Goal: Task Accomplishment & Management: Manage account settings

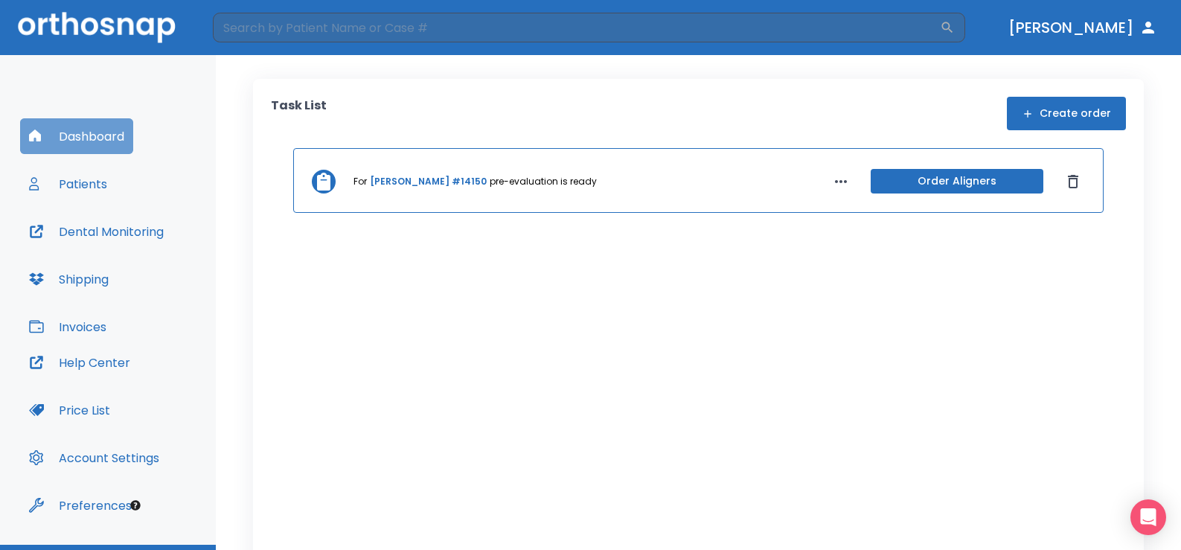
click at [94, 140] on button "Dashboard" at bounding box center [76, 136] width 113 height 36
click at [903, 184] on button "Order Aligners" at bounding box center [957, 181] width 173 height 25
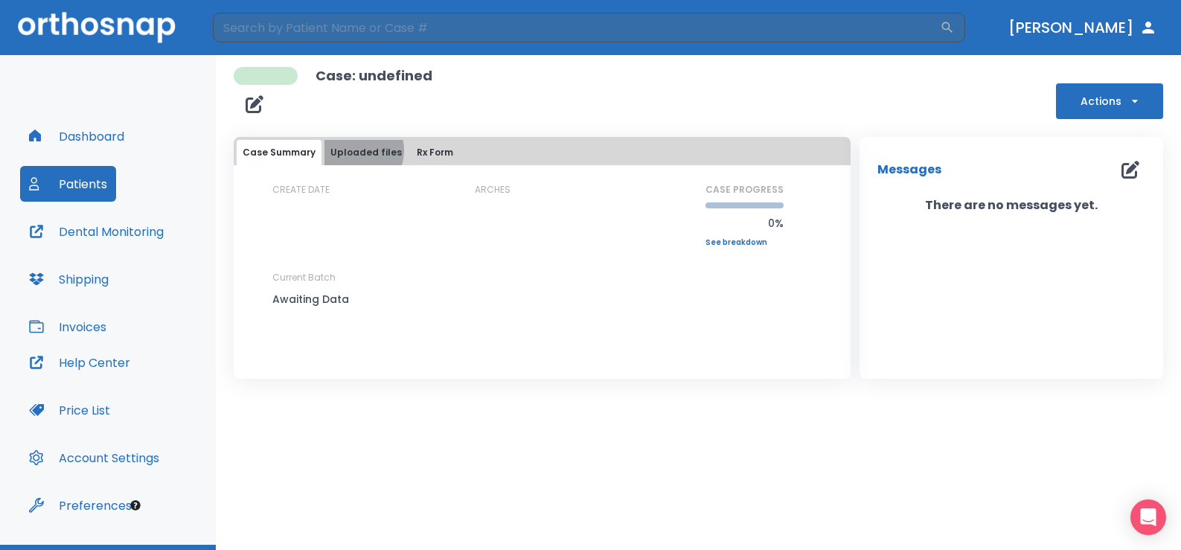
click at [353, 151] on button "Uploaded files" at bounding box center [365, 152] width 83 height 25
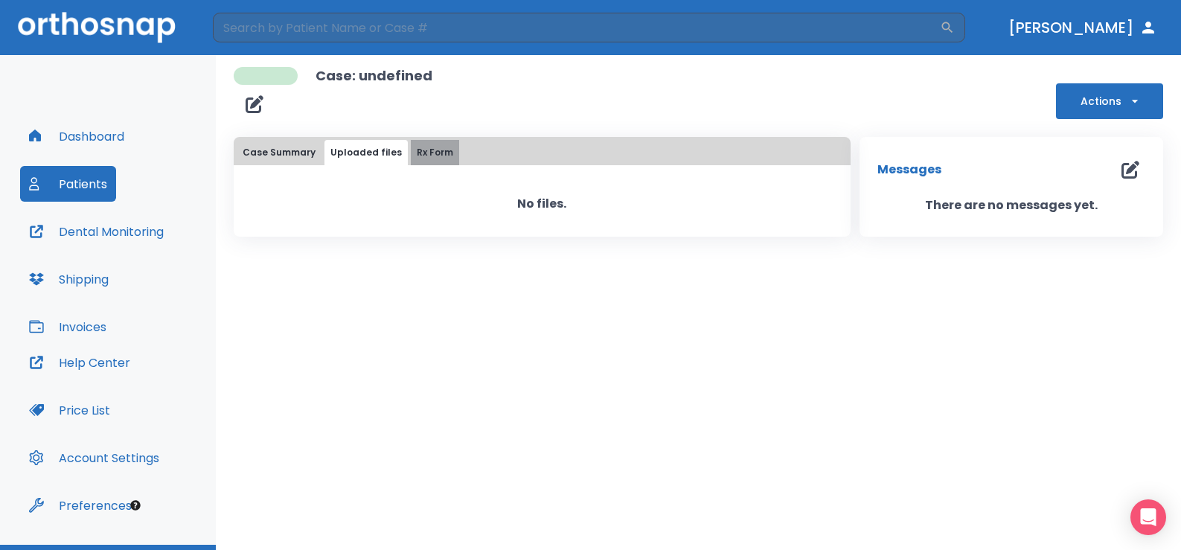
click at [428, 156] on button "Rx Form" at bounding box center [435, 152] width 48 height 25
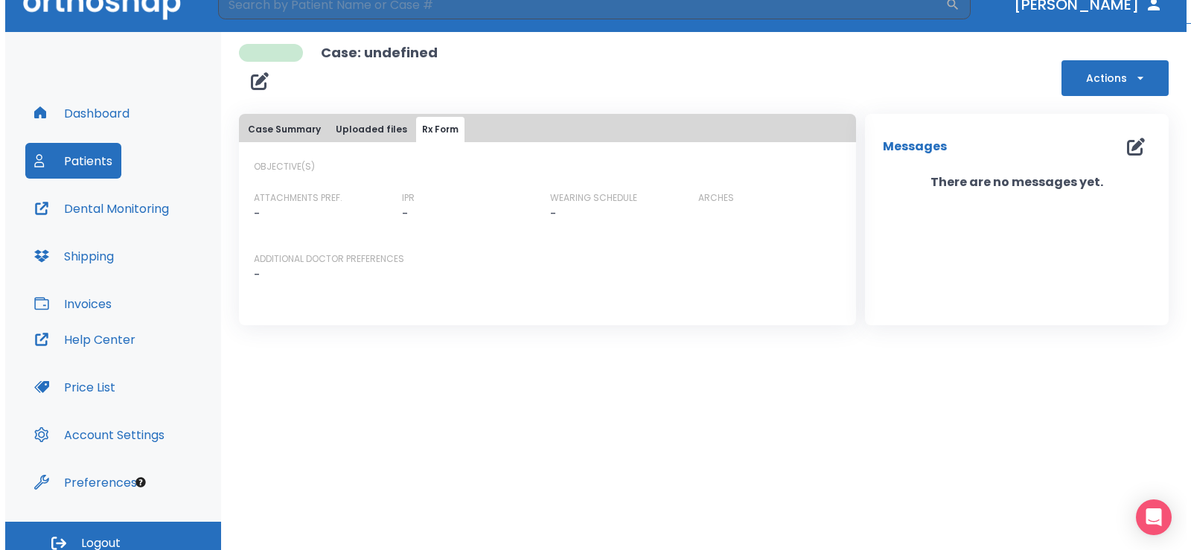
scroll to position [35, 0]
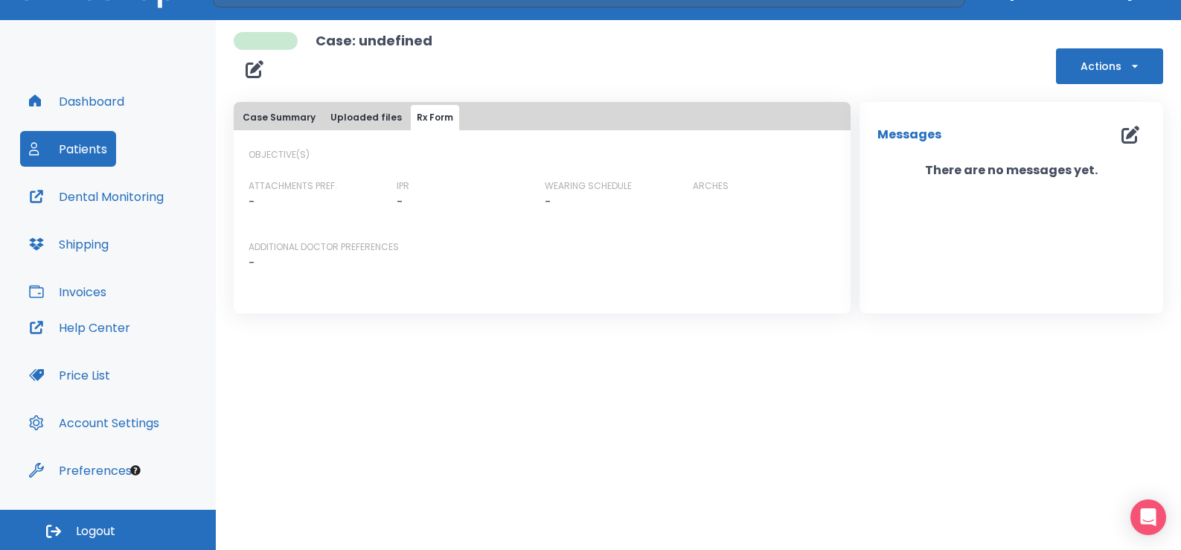
click at [1104, 63] on button "Actions" at bounding box center [1109, 66] width 107 height 36
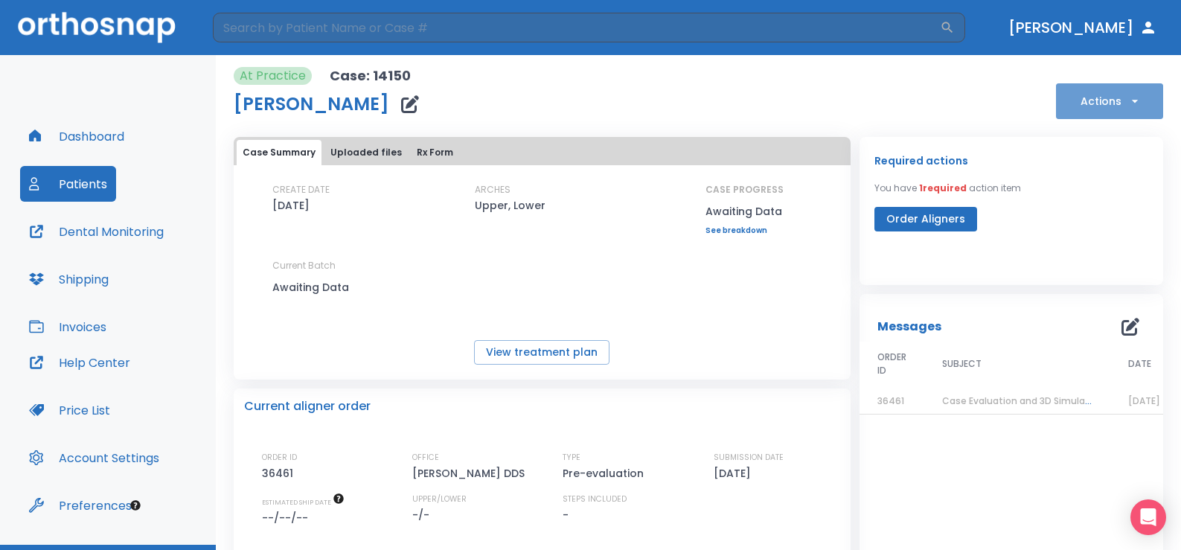
click at [1093, 106] on button "Actions" at bounding box center [1109, 101] width 107 height 36
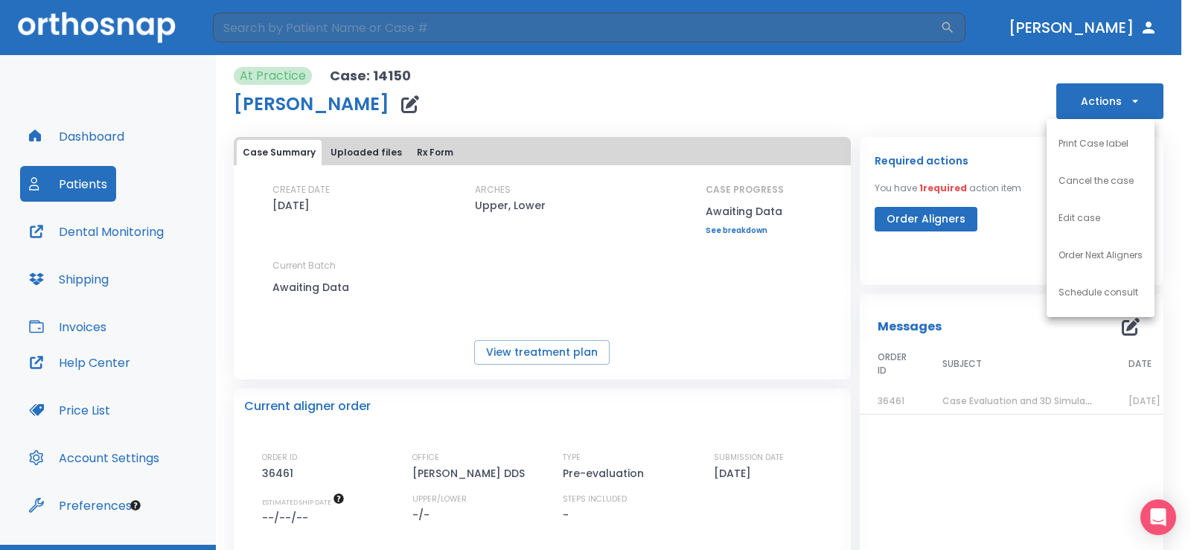
click at [530, 350] on div at bounding box center [595, 275] width 1191 height 550
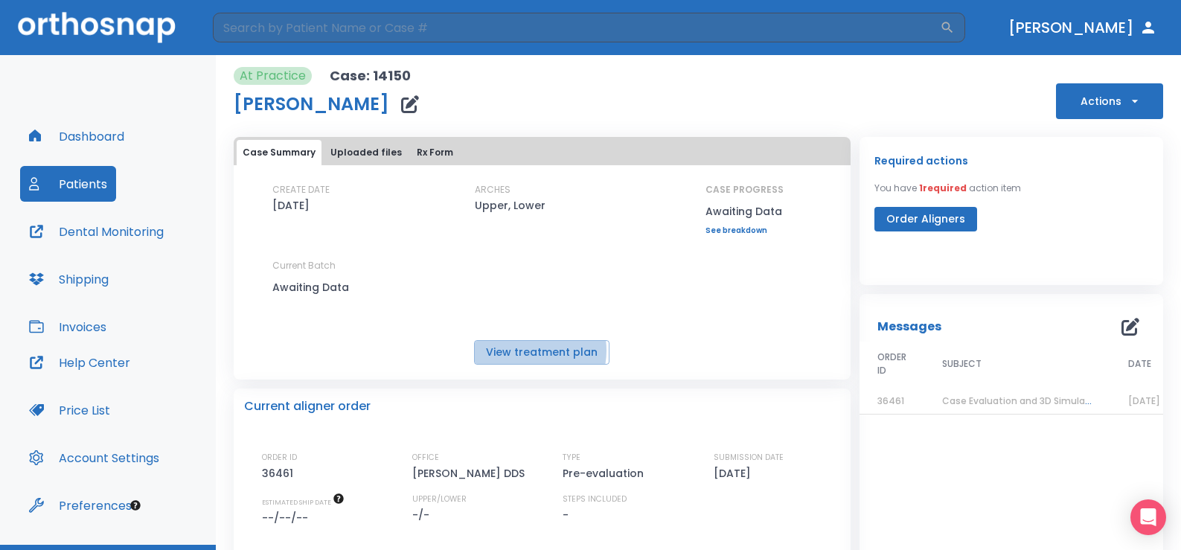
click at [530, 350] on button "View treatment plan" at bounding box center [541, 352] width 135 height 25
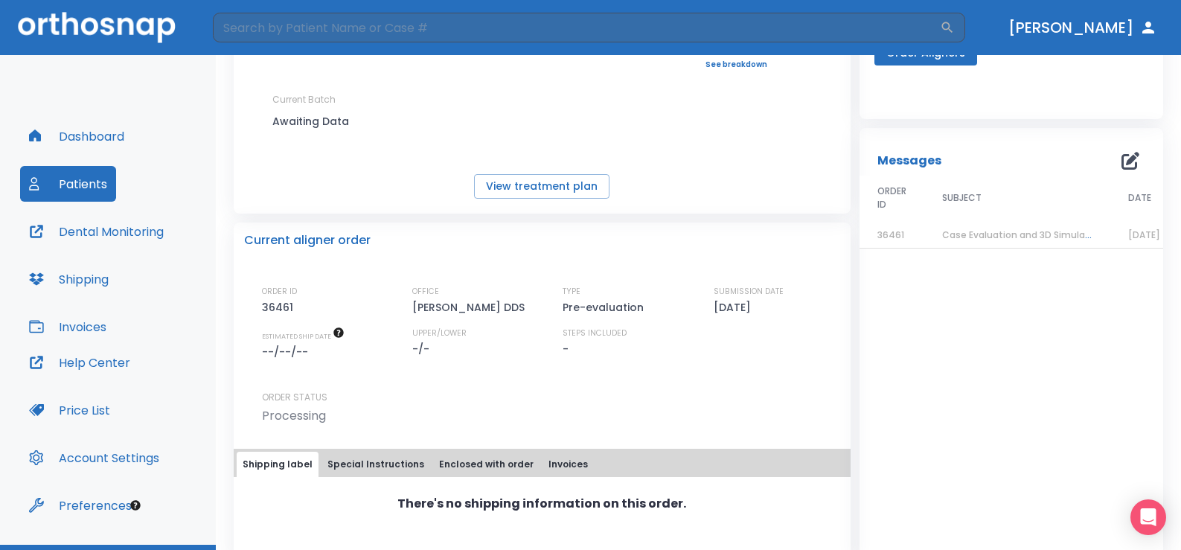
scroll to position [190, 0]
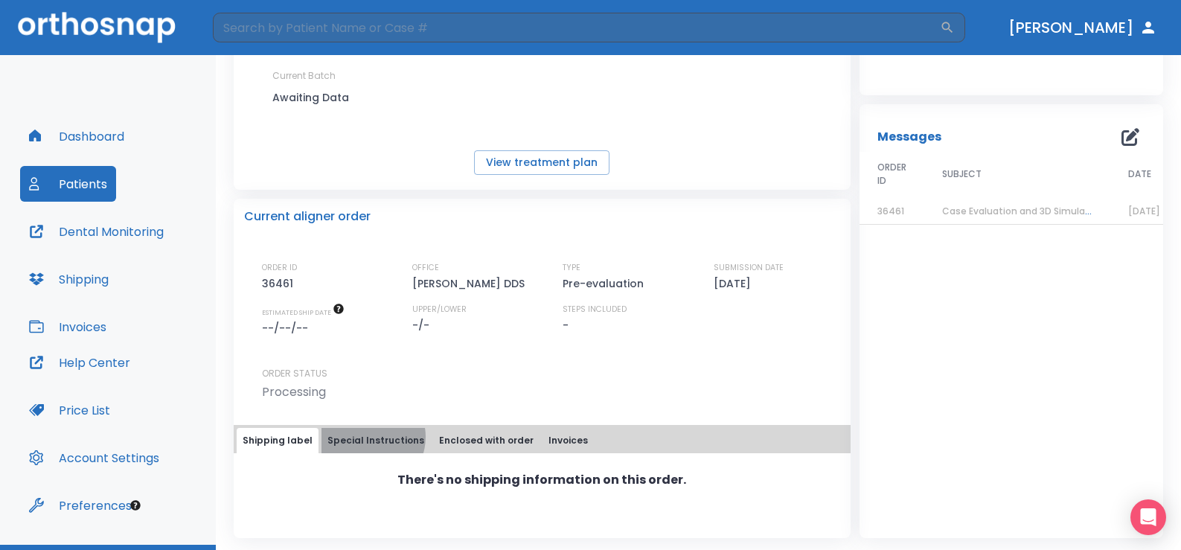
click at [362, 437] on button "Special Instructions" at bounding box center [375, 440] width 109 height 25
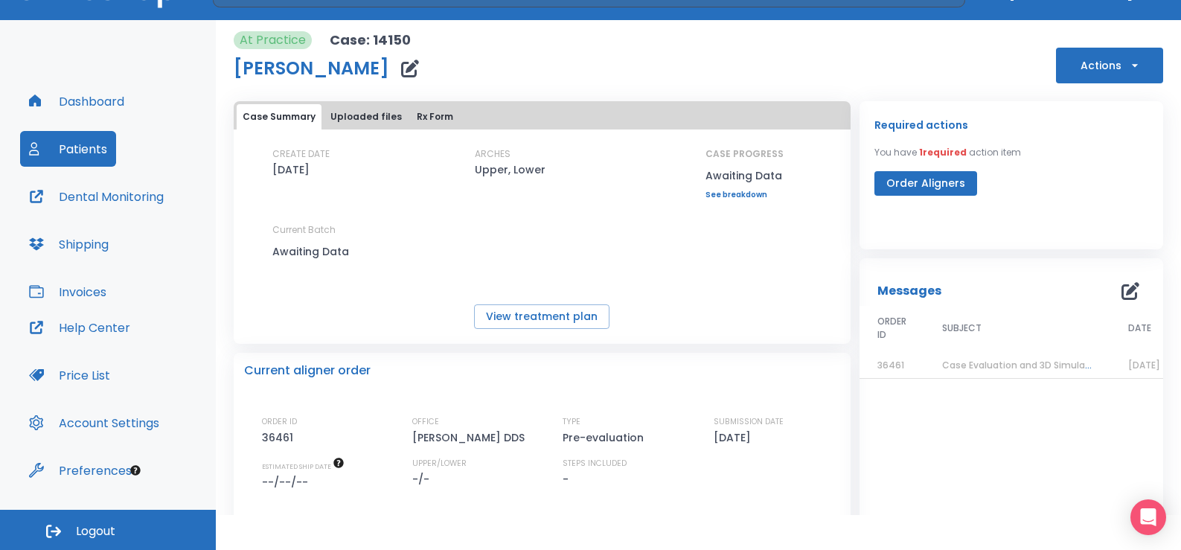
scroll to position [0, 0]
click at [916, 185] on button "Order Aligners" at bounding box center [925, 184] width 103 height 25
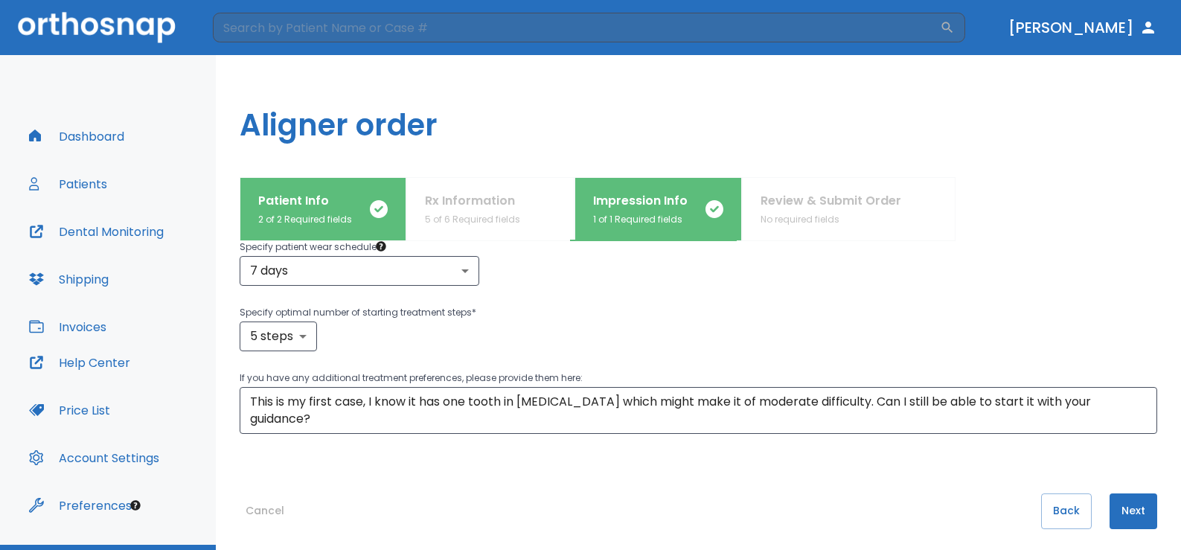
scroll to position [214, 0]
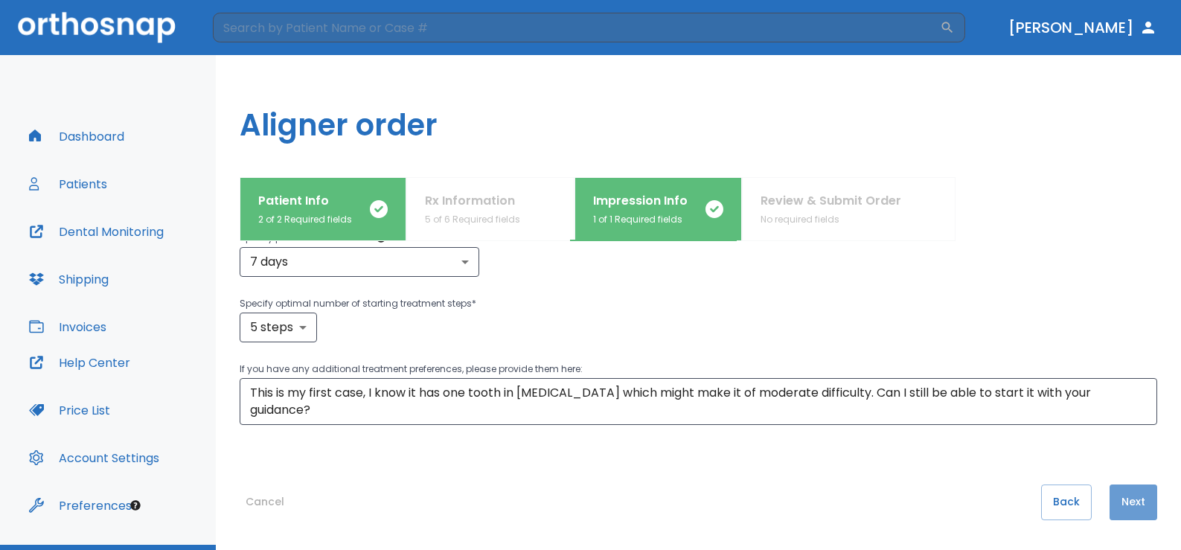
click at [1119, 508] on button "Next" at bounding box center [1133, 502] width 48 height 36
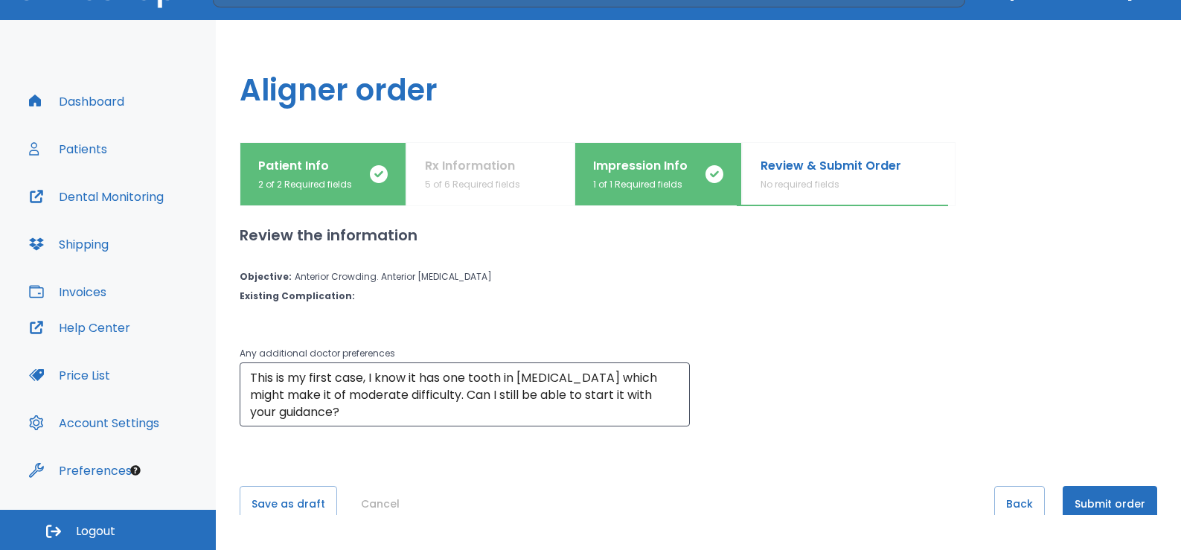
scroll to position [0, 0]
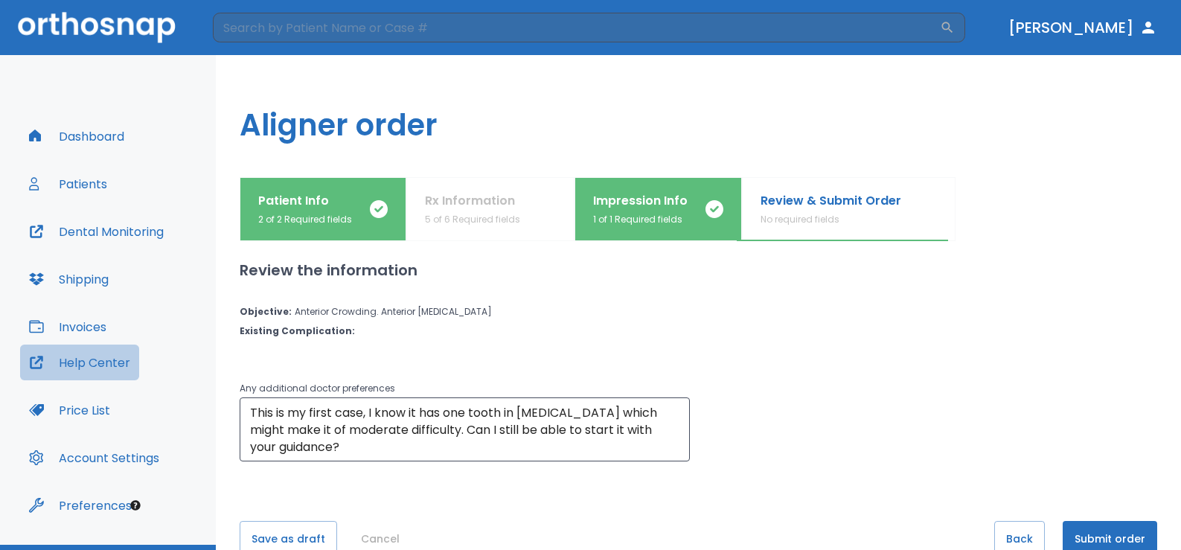
click at [103, 365] on button "Help Center" at bounding box center [79, 363] width 119 height 36
click at [85, 188] on button "Patients" at bounding box center [68, 184] width 96 height 36
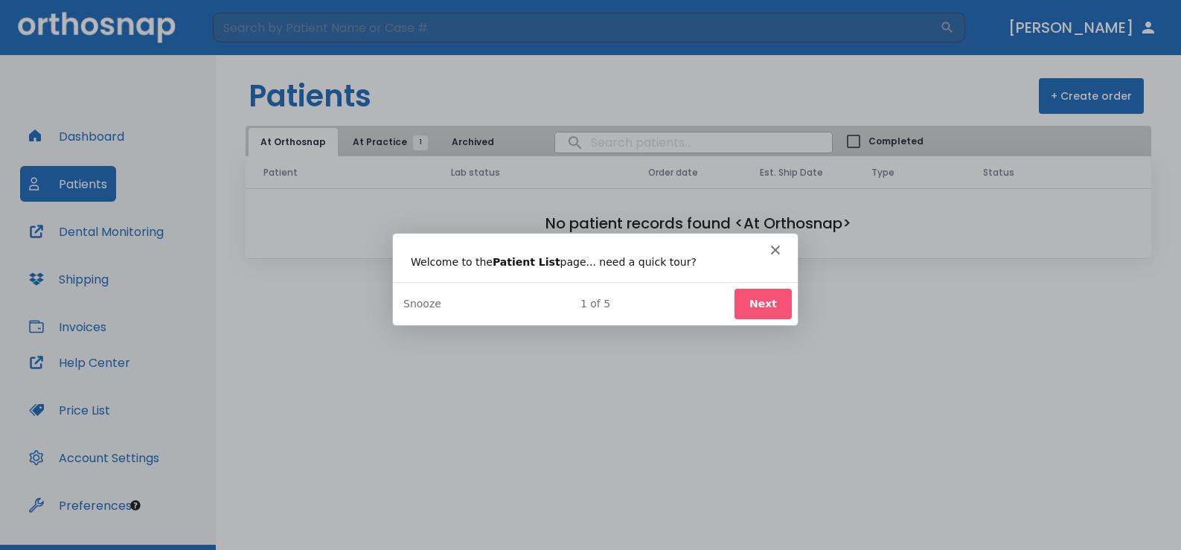
click at [774, 248] on icon "Close" at bounding box center [773, 249] width 9 height 9
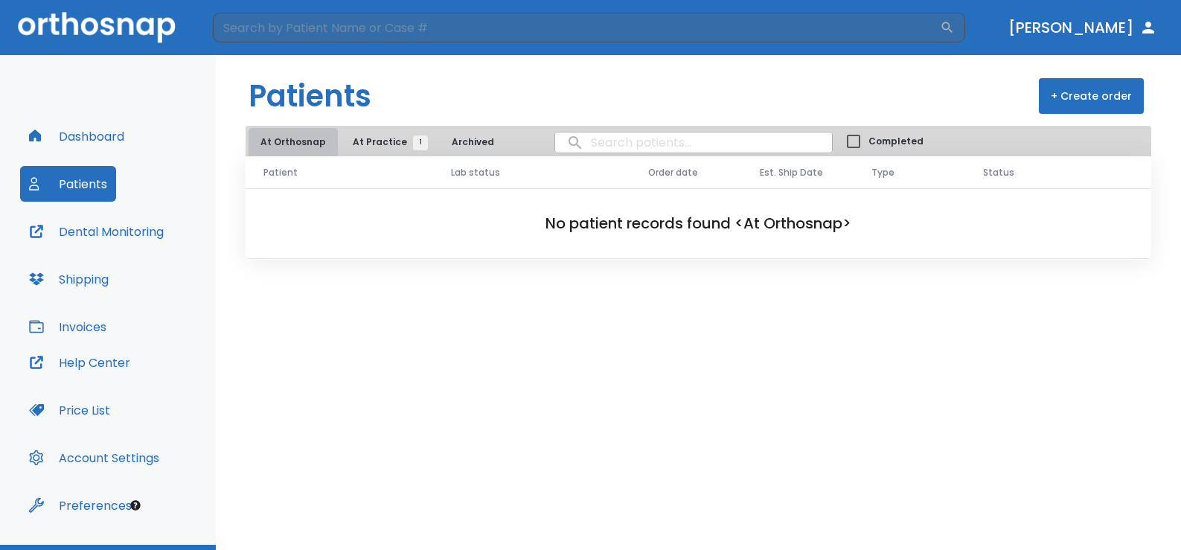
click at [296, 145] on button "At Orthosnap" at bounding box center [293, 142] width 89 height 28
click at [364, 142] on span "At Practice 1" at bounding box center [387, 141] width 68 height 13
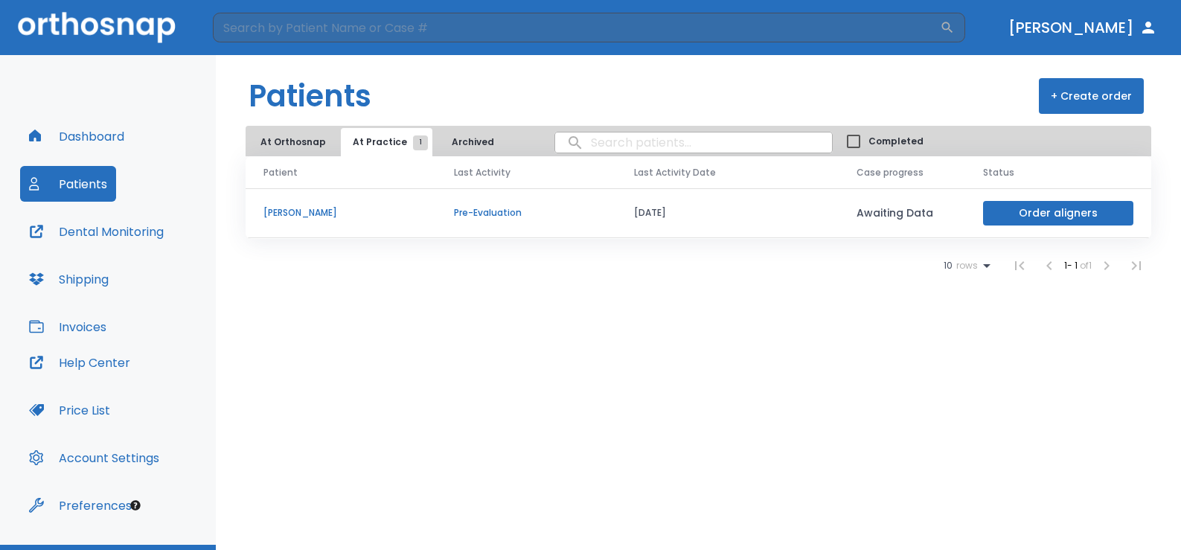
click at [463, 214] on p "Pre-Evaluation" at bounding box center [526, 212] width 144 height 13
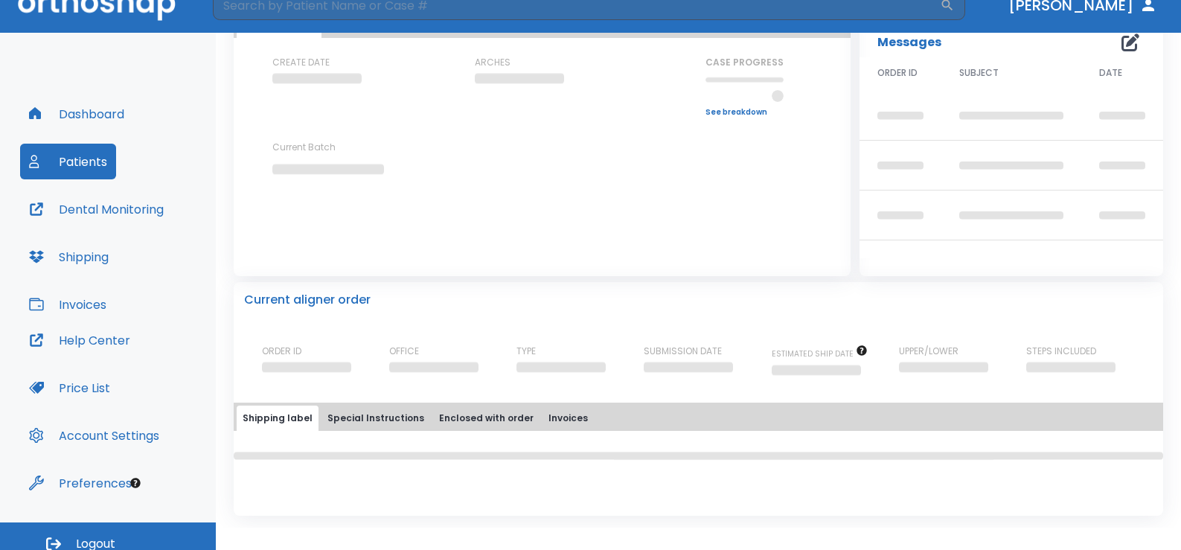
scroll to position [35, 0]
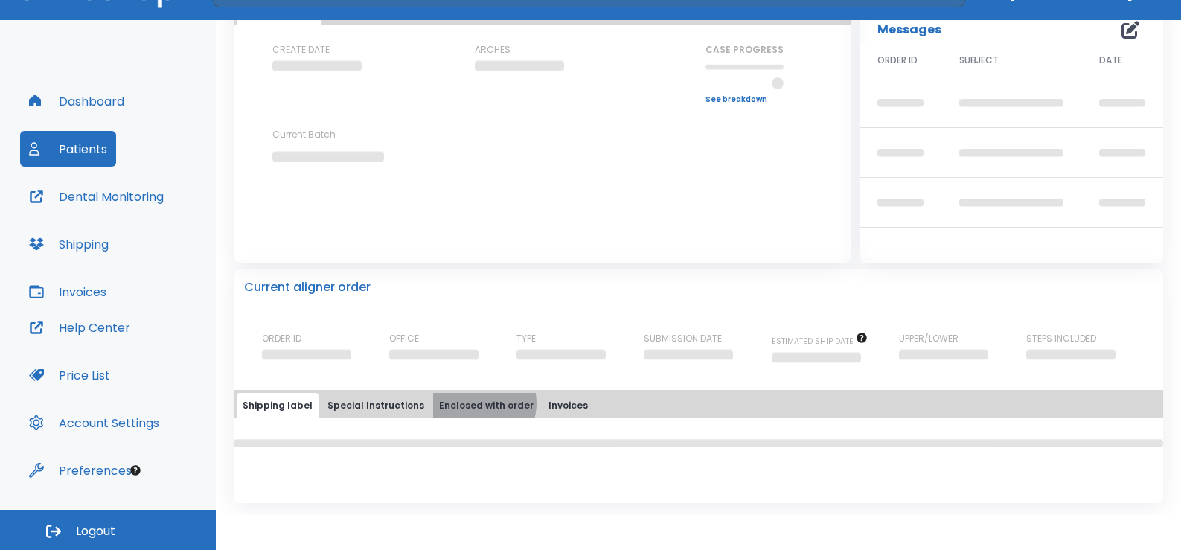
click at [470, 403] on button "Enclosed with order" at bounding box center [486, 405] width 106 height 25
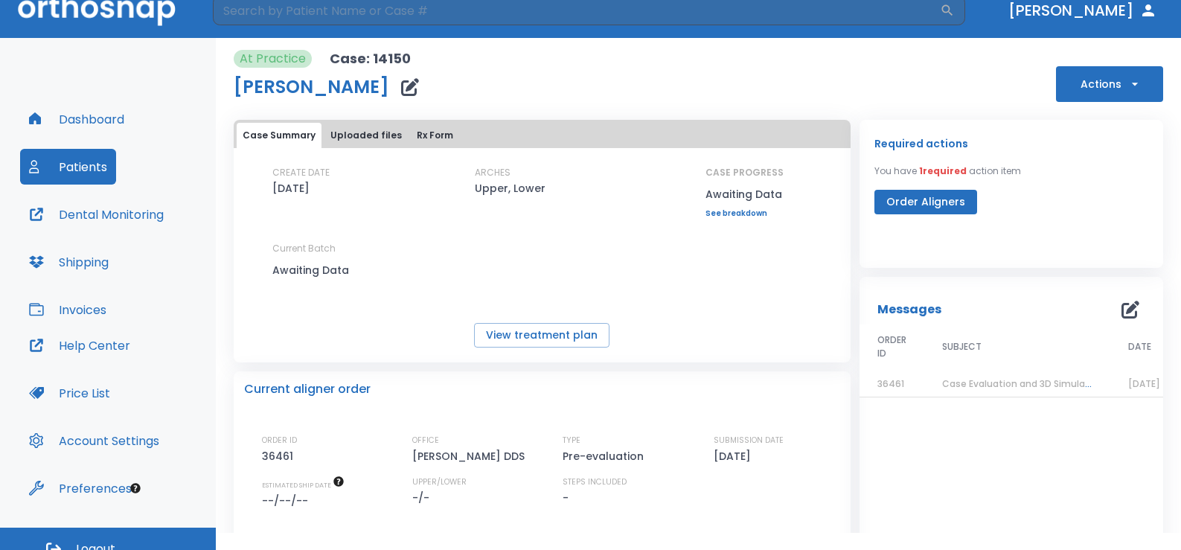
scroll to position [0, 0]
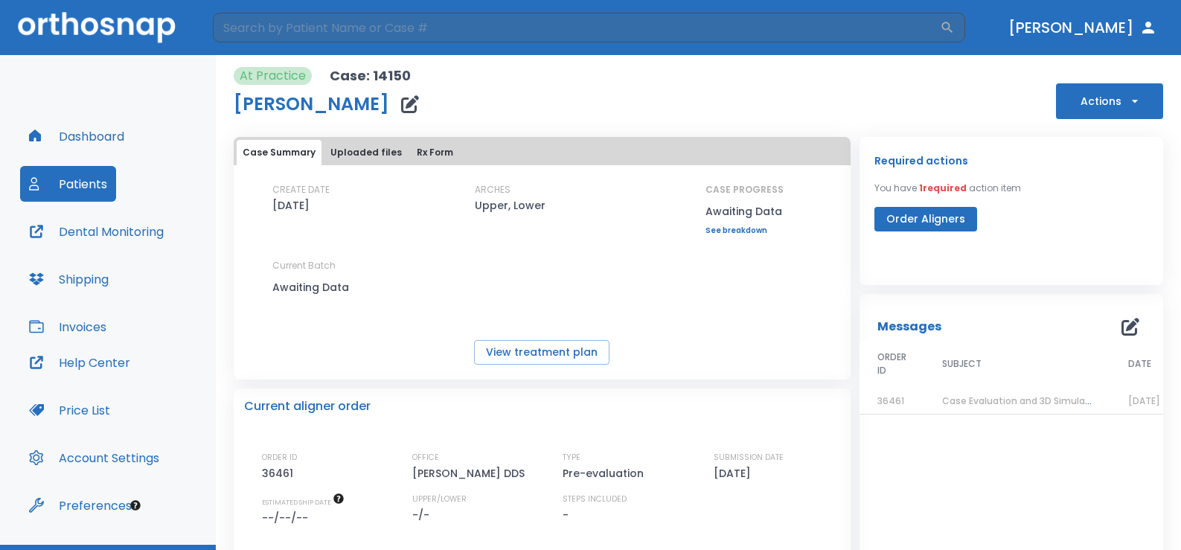
click at [423, 153] on button "Rx Form" at bounding box center [435, 152] width 48 height 25
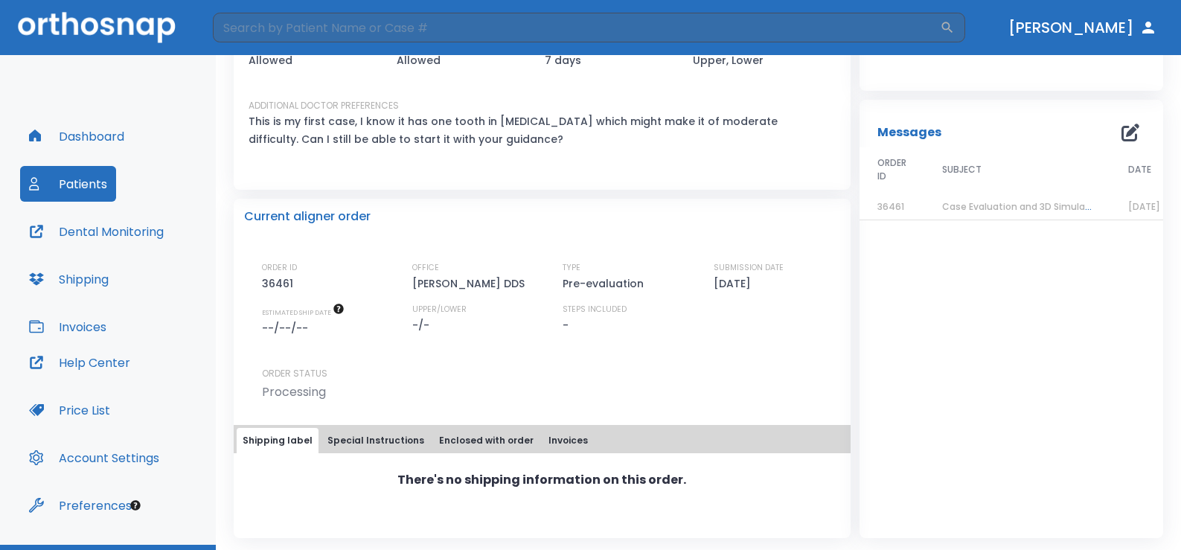
scroll to position [120, 0]
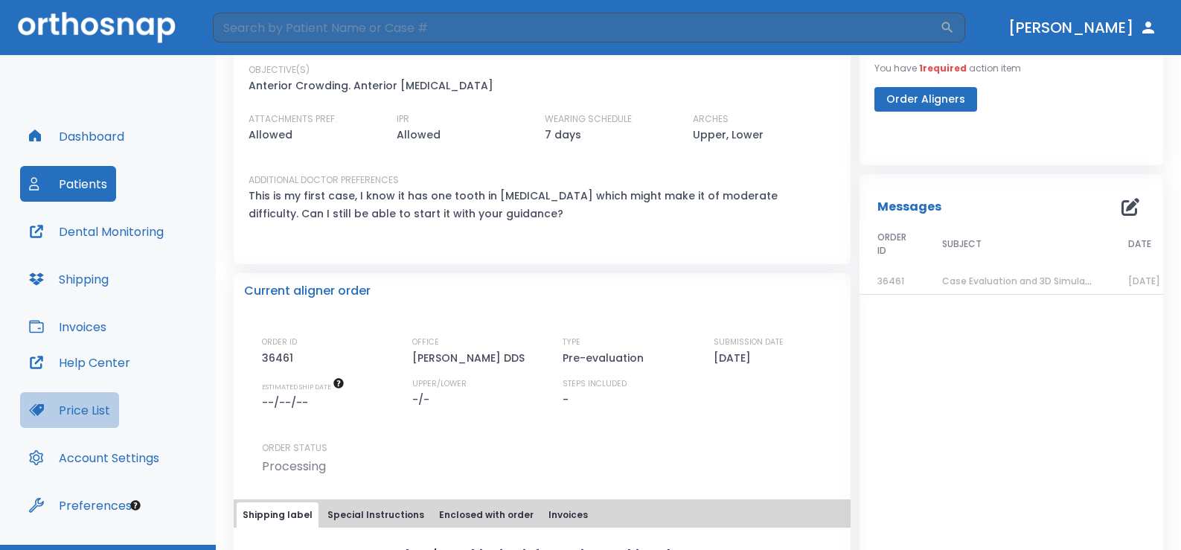
click at [88, 407] on button "Price List" at bounding box center [69, 410] width 99 height 36
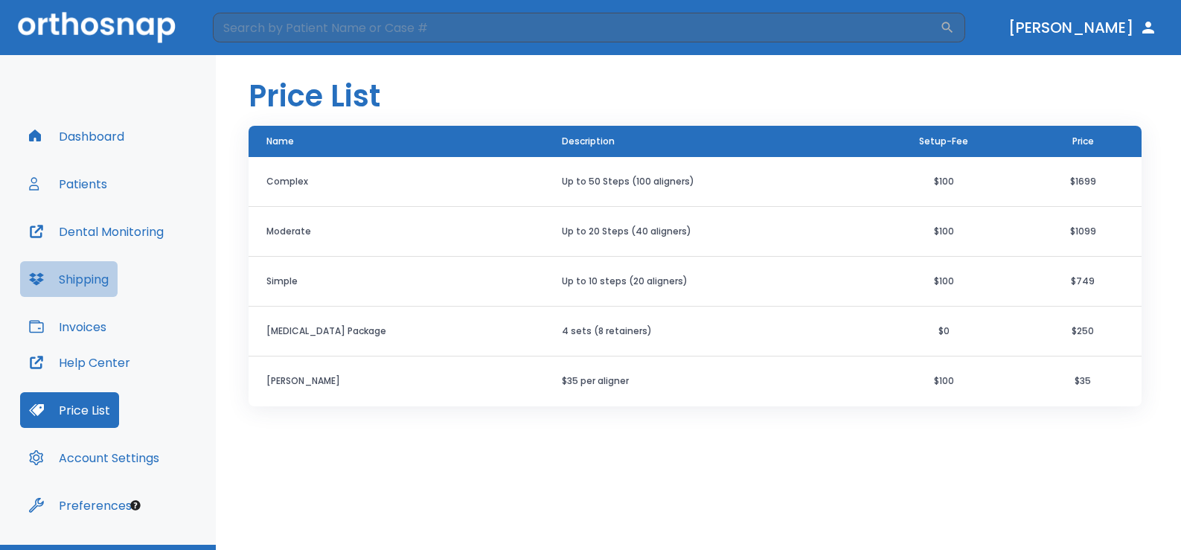
click at [89, 281] on button "Shipping" at bounding box center [68, 279] width 97 height 36
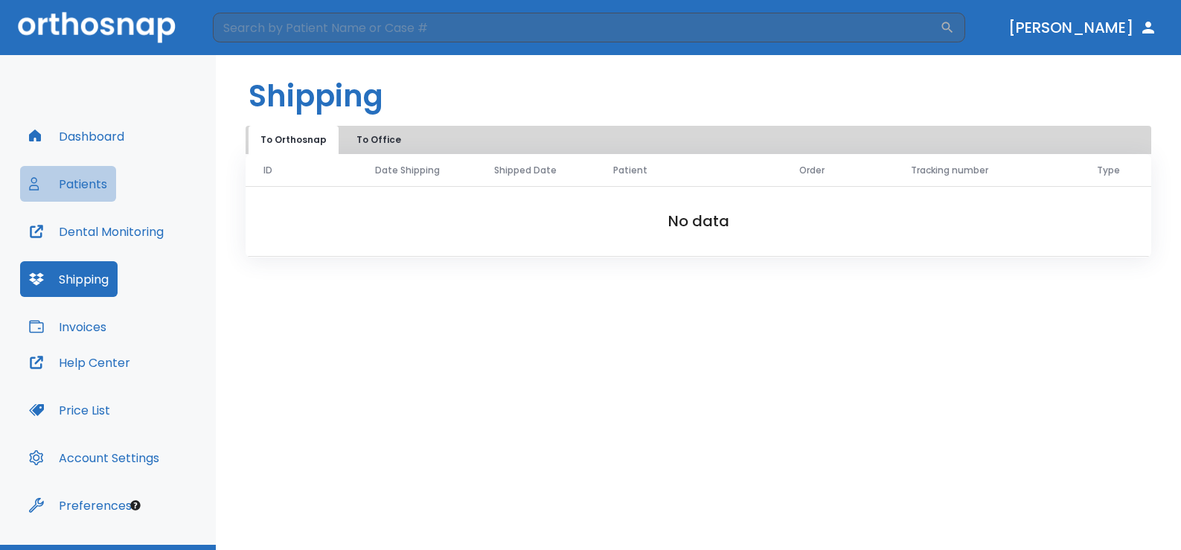
click at [77, 189] on button "Patients" at bounding box center [68, 184] width 96 height 36
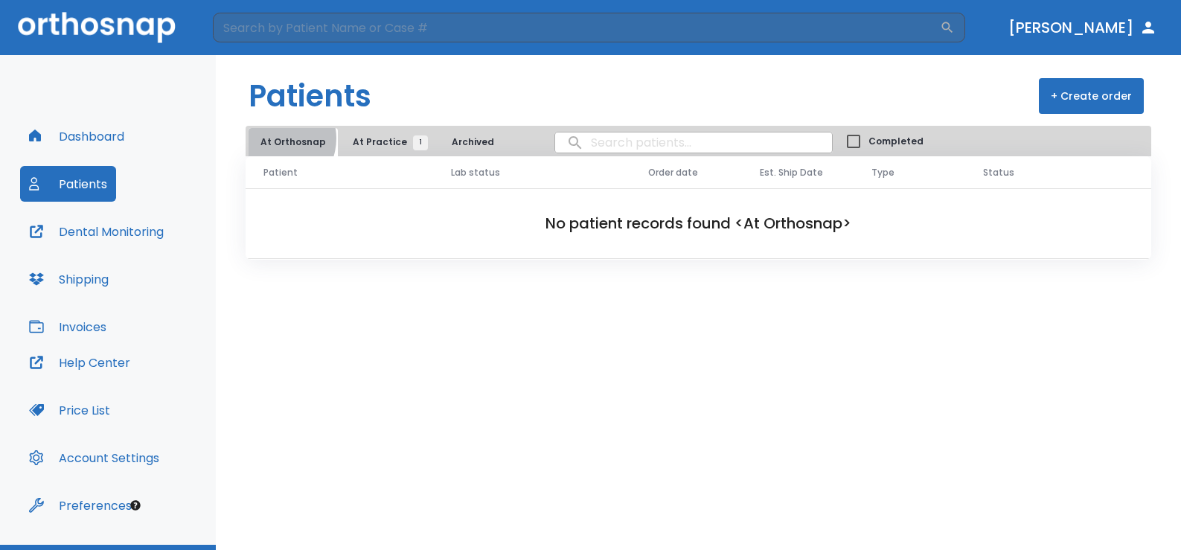
click at [275, 138] on button "At Orthosnap" at bounding box center [293, 142] width 89 height 28
click at [95, 141] on button "Dashboard" at bounding box center [76, 136] width 113 height 36
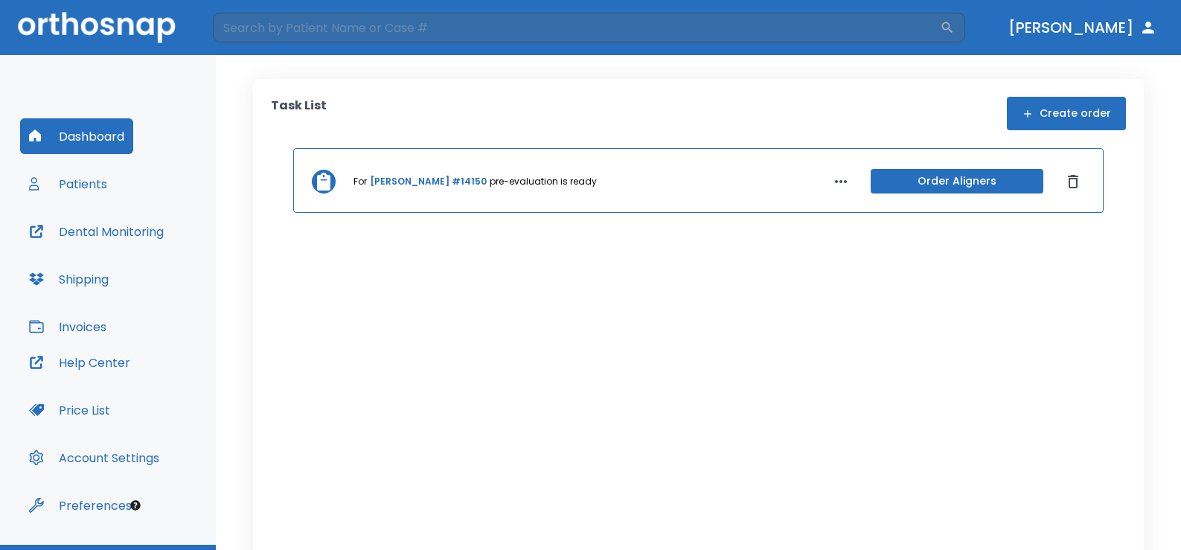
click at [1059, 115] on button "Create order" at bounding box center [1066, 113] width 119 height 33
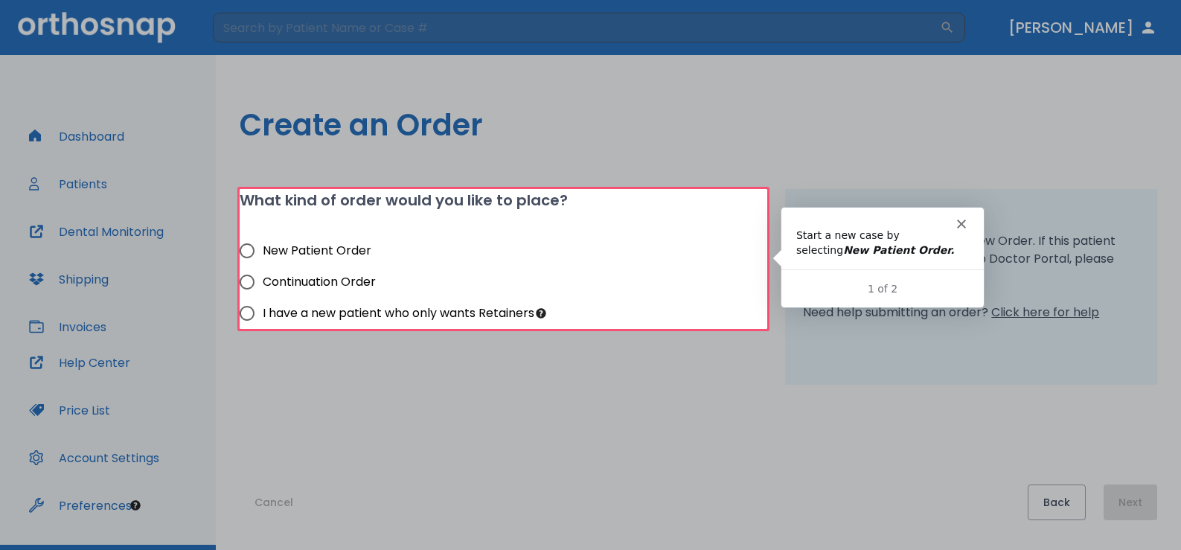
click at [958, 225] on polygon "Close" at bounding box center [960, 223] width 9 height 9
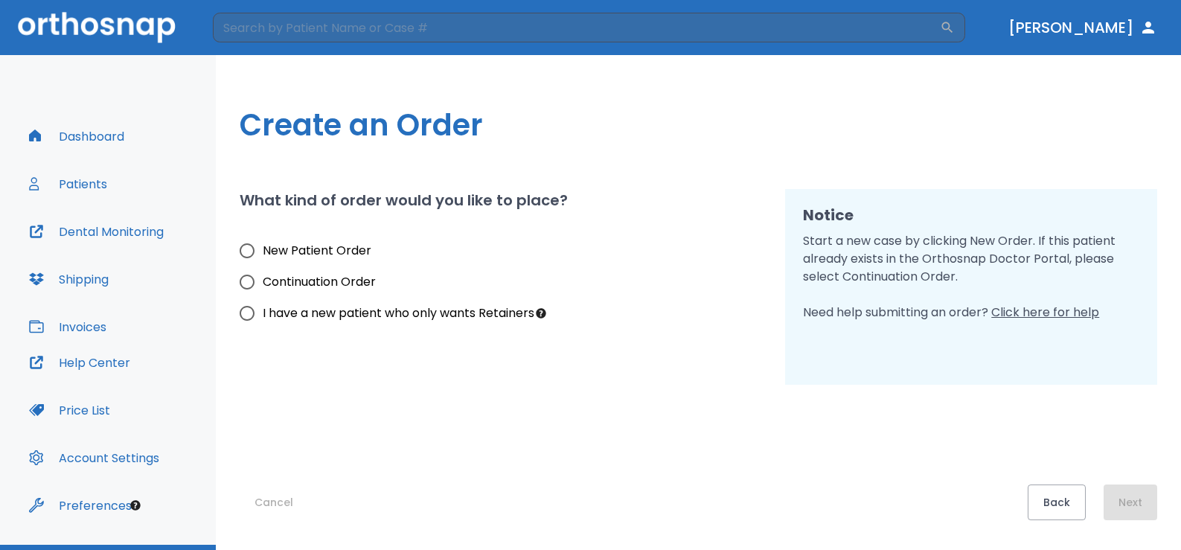
scroll to position [35, 0]
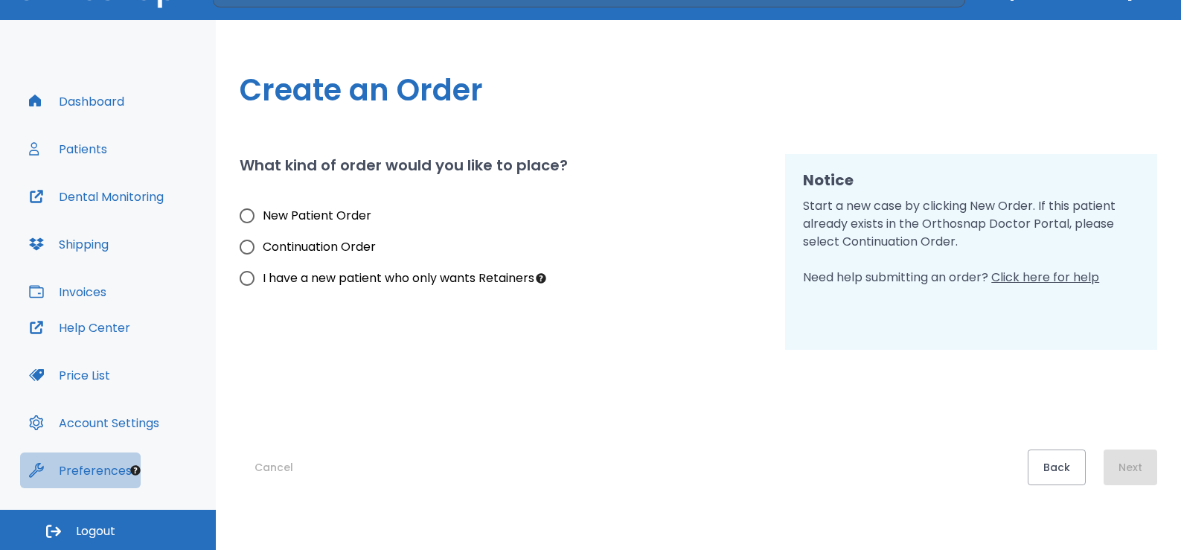
click at [86, 473] on button "Preferences" at bounding box center [80, 470] width 121 height 36
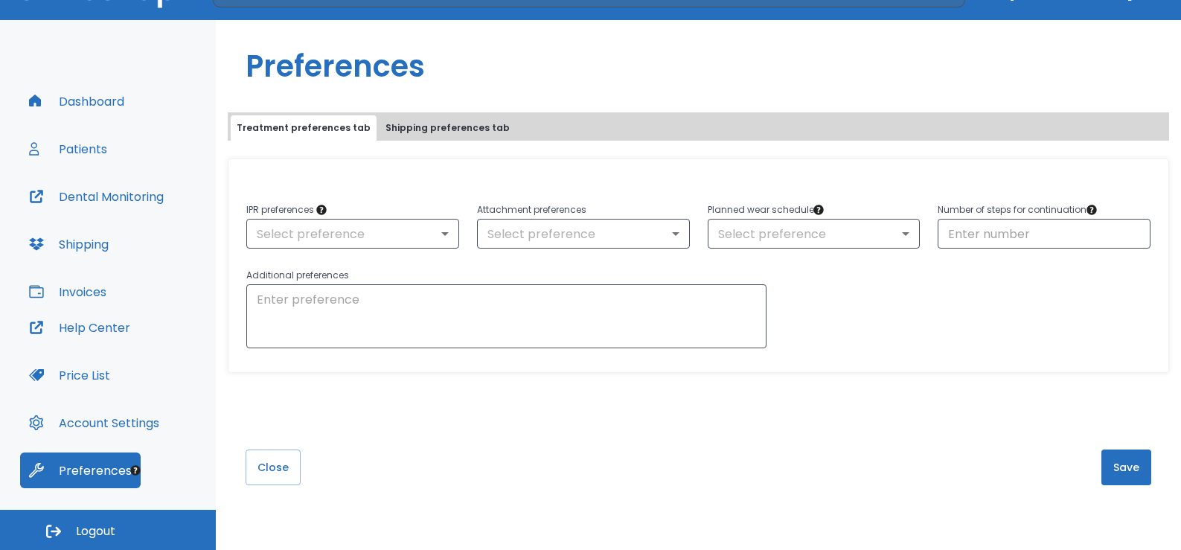
click at [89, 426] on button "Account Settings" at bounding box center [94, 423] width 148 height 36
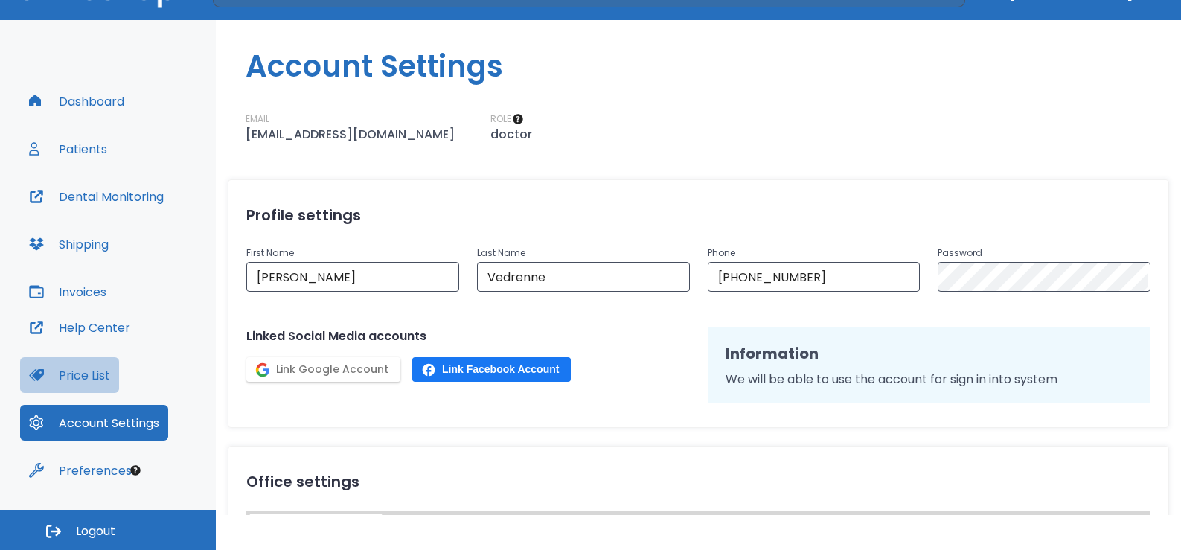
click at [82, 377] on button "Price List" at bounding box center [69, 375] width 99 height 36
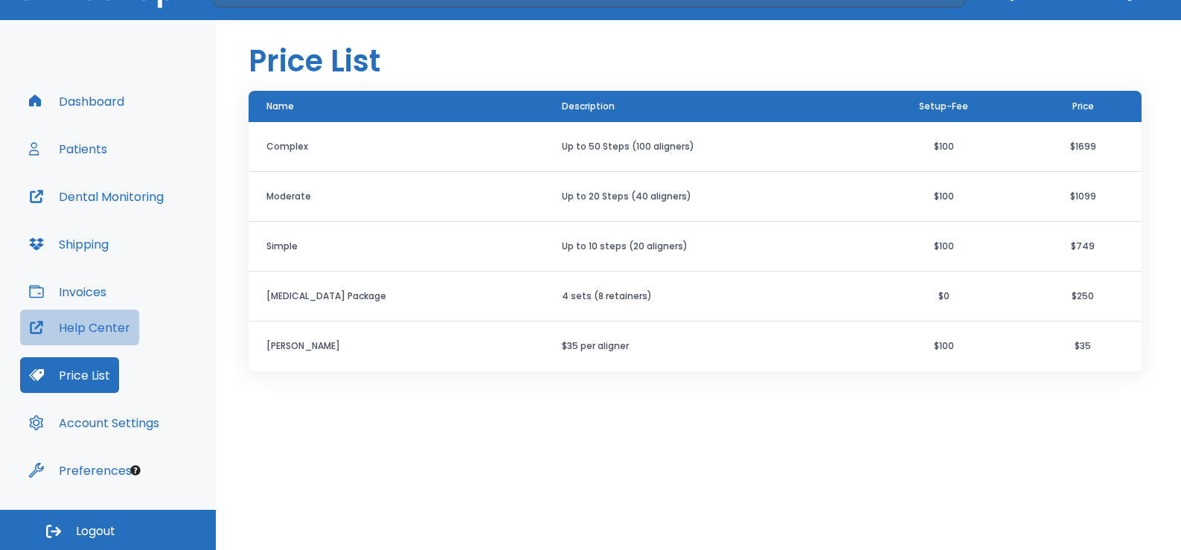
click at [92, 331] on button "Help Center" at bounding box center [79, 328] width 119 height 36
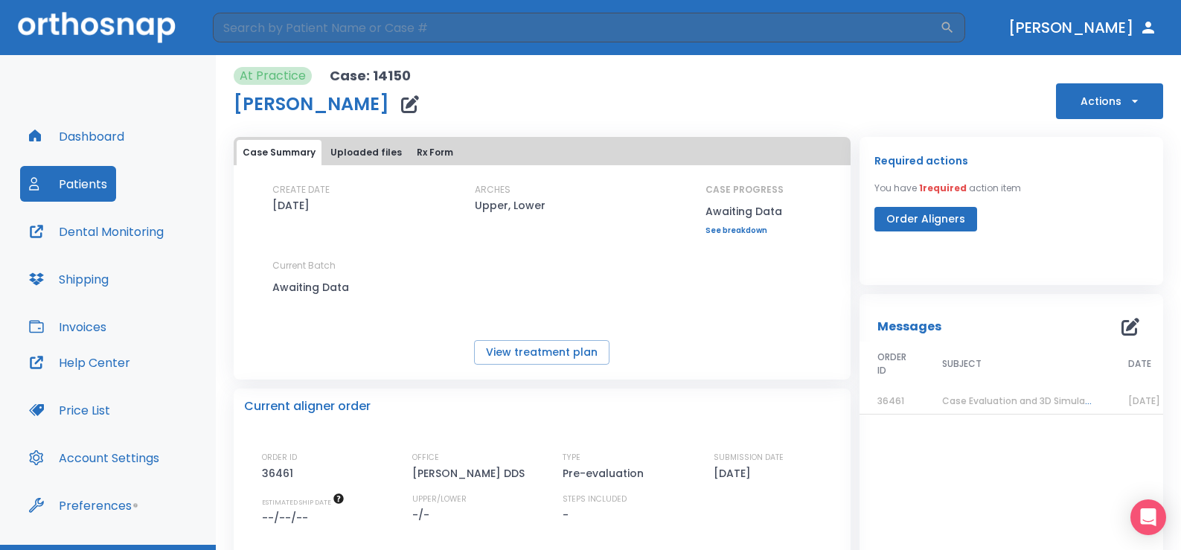
click at [734, 229] on link "See breakdown" at bounding box center [744, 230] width 78 height 9
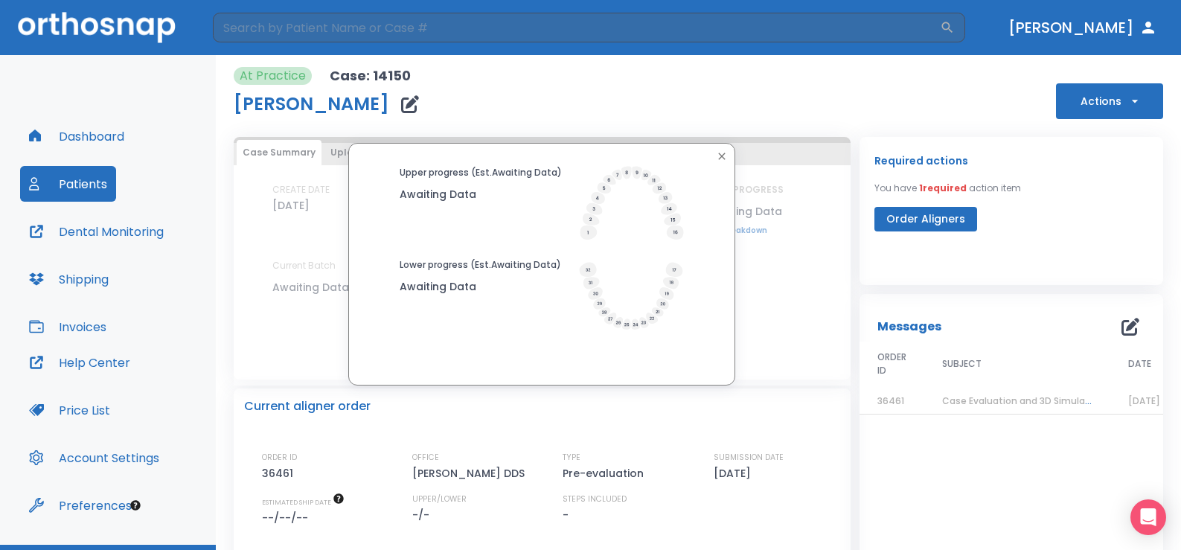
click at [718, 154] on icon "button" at bounding box center [722, 156] width 12 height 12
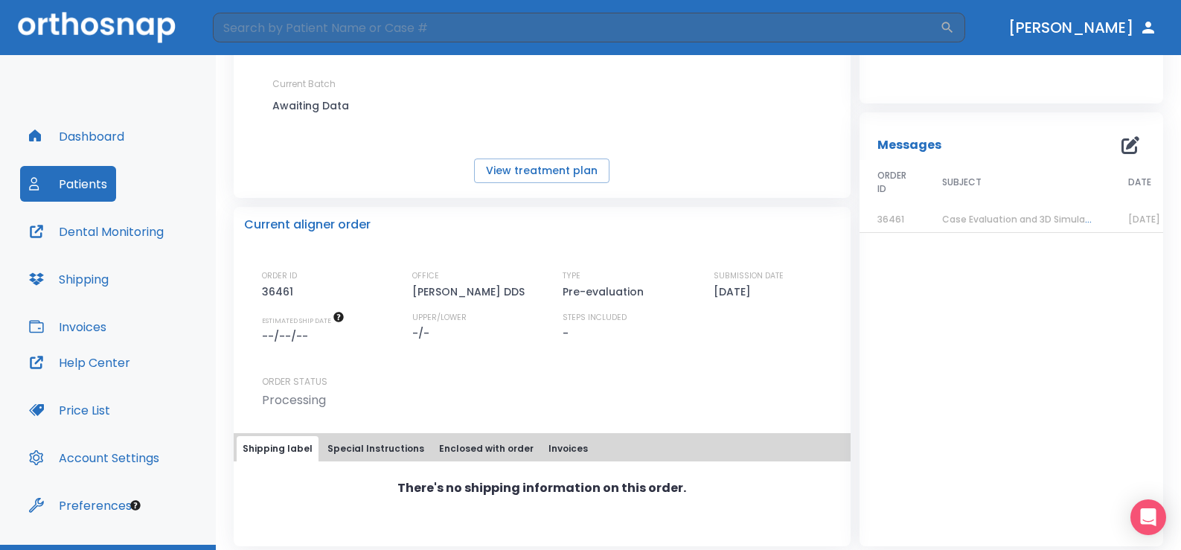
scroll to position [190, 0]
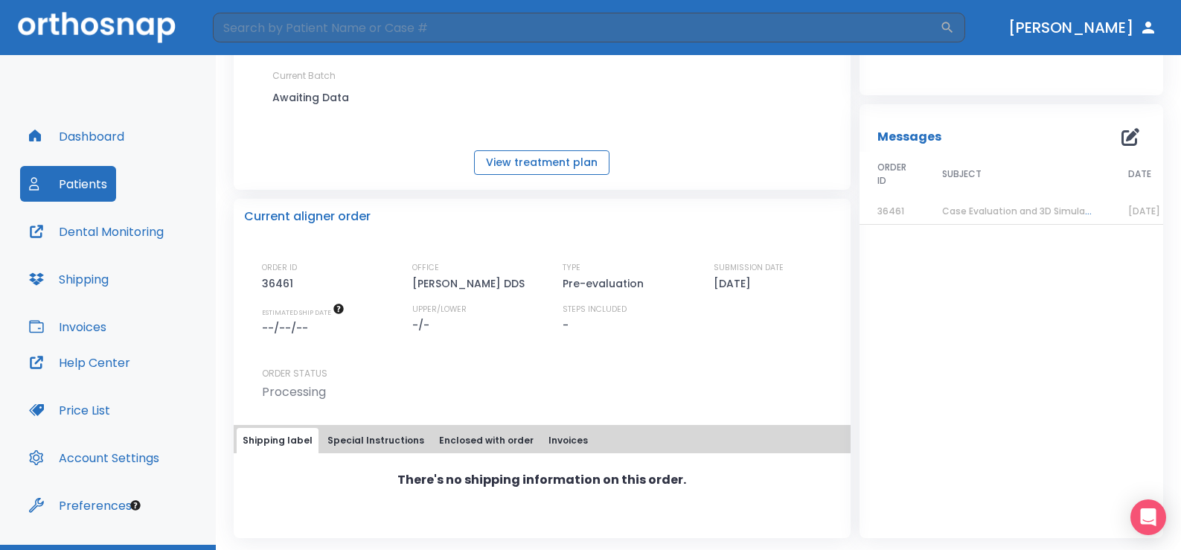
click at [560, 166] on button "View treatment plan" at bounding box center [541, 162] width 135 height 25
click at [579, 285] on p "Pre-evaluation" at bounding box center [606, 284] width 86 height 18
click at [631, 257] on div "Current aligner order ORDER ID 36461 OFFICE Denise Vedrenne DDS TYPE Pre-evalua…" at bounding box center [542, 300] width 617 height 202
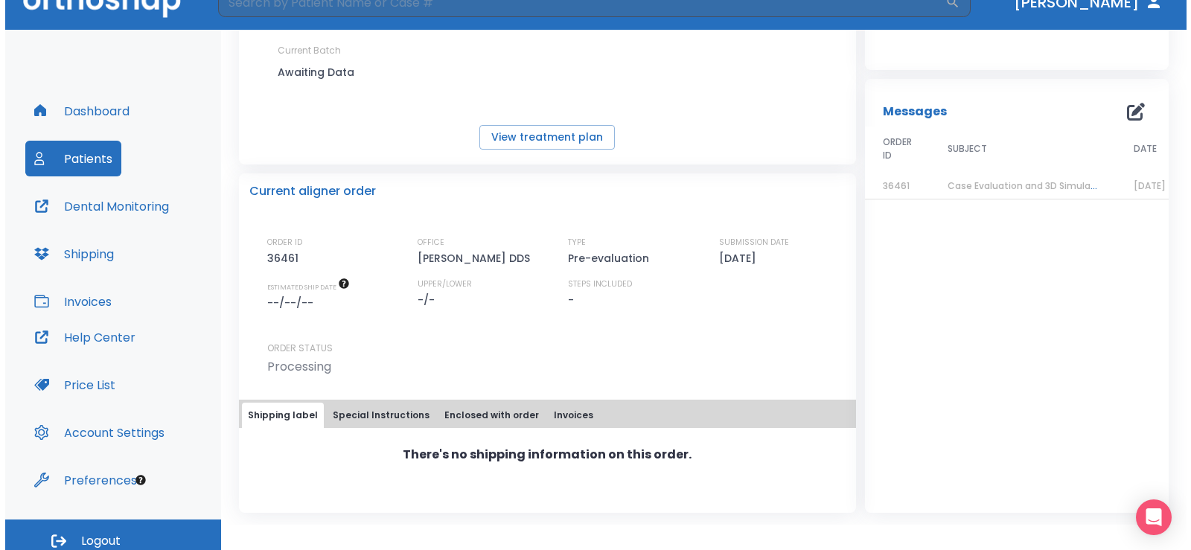
scroll to position [35, 0]
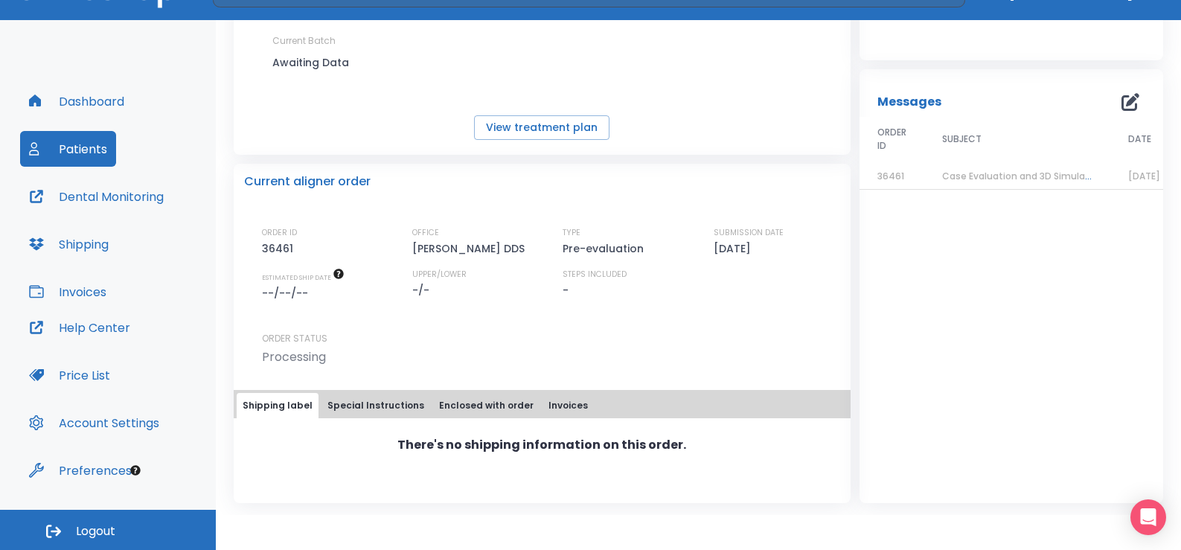
click at [351, 406] on button "Special Instructions" at bounding box center [375, 405] width 109 height 25
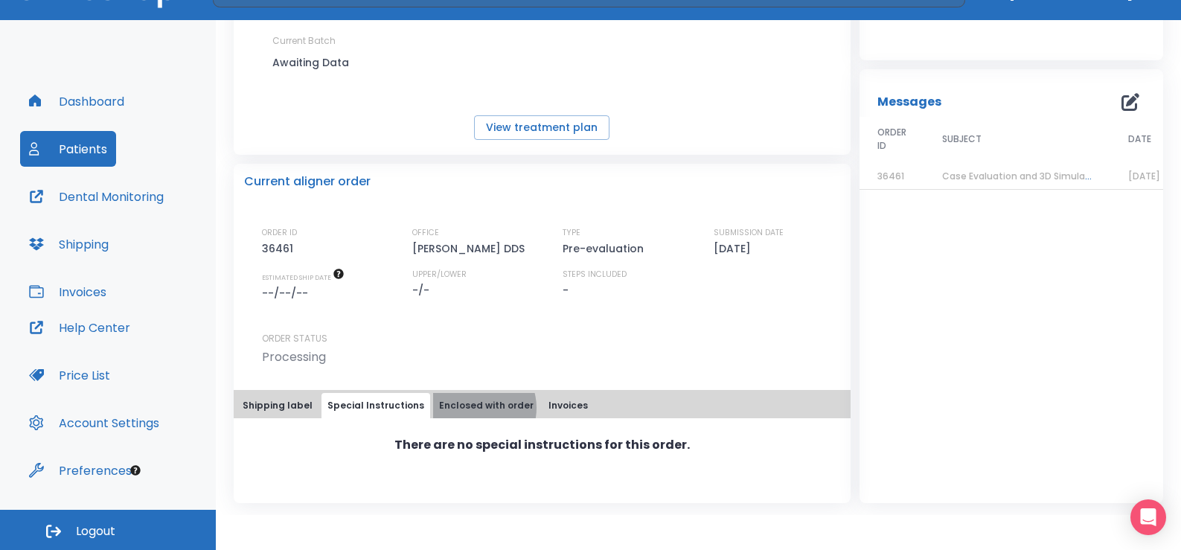
click at [465, 408] on button "Enclosed with order" at bounding box center [486, 405] width 106 height 25
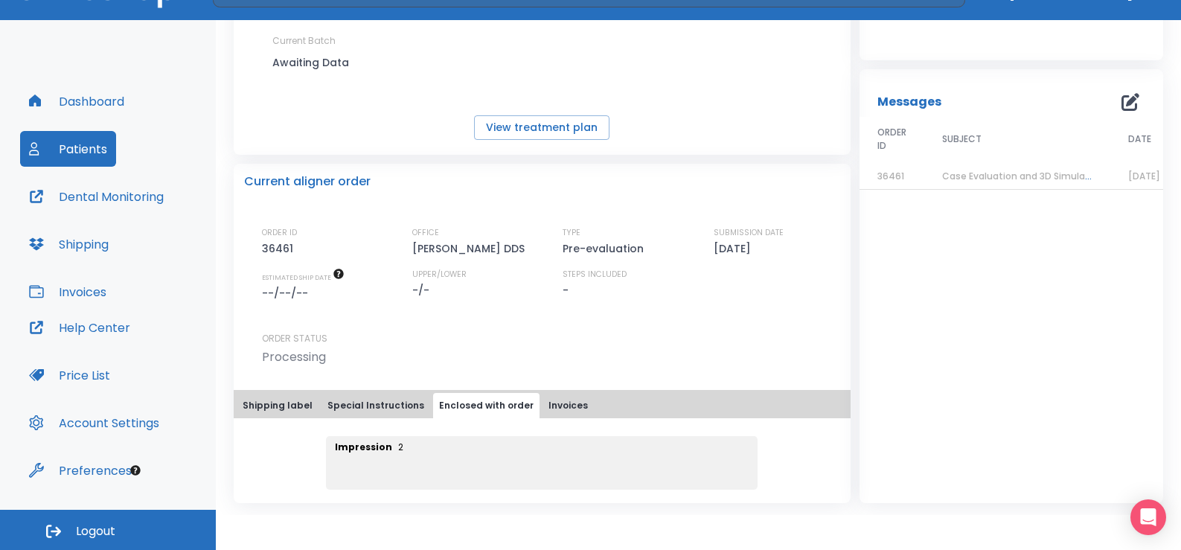
click at [989, 173] on span "Case Evaluation and 3D Simulation Ready" at bounding box center [1038, 176] width 192 height 13
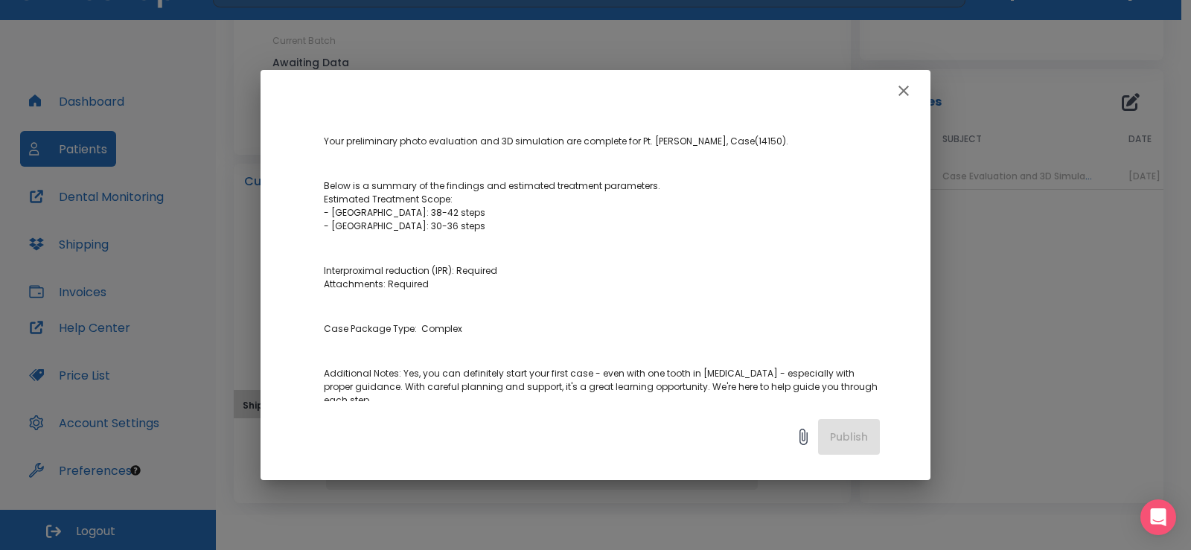
scroll to position [245, 0]
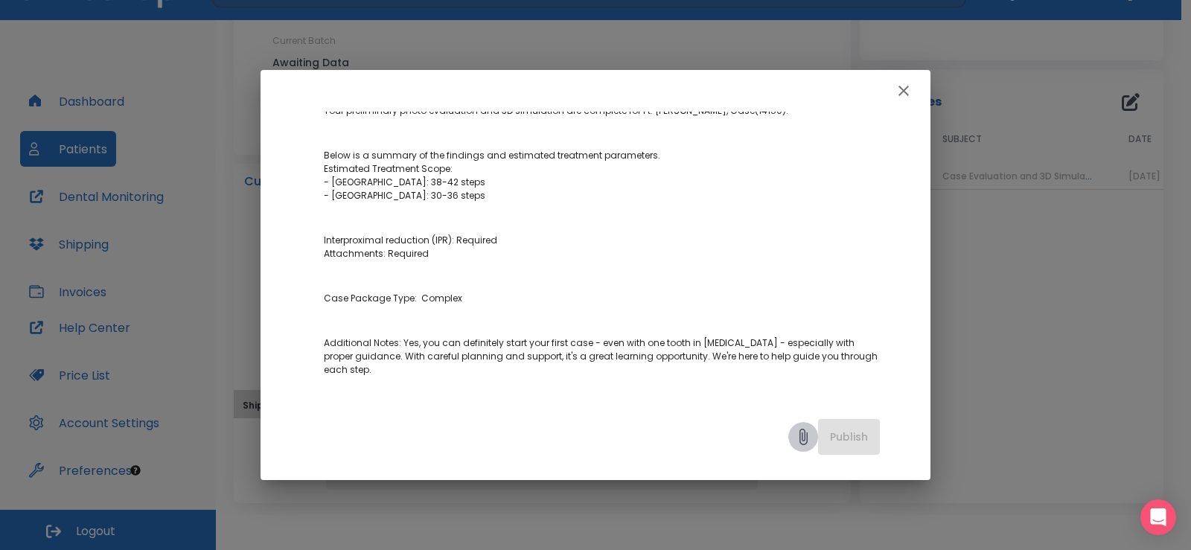
click at [801, 438] on icon at bounding box center [803, 437] width 18 height 18
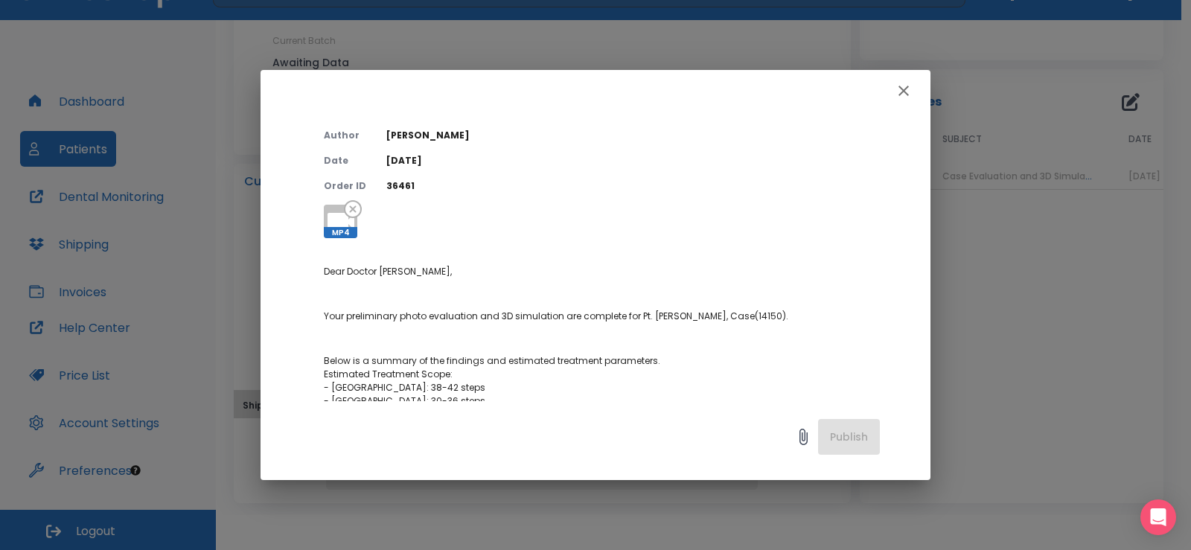
scroll to position [0, 0]
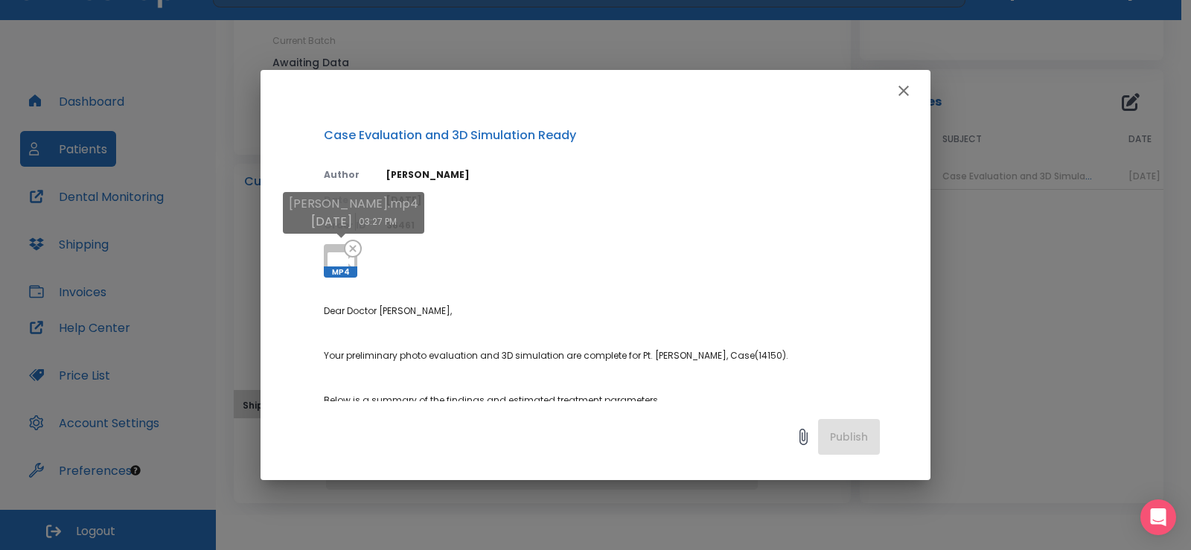
click at [344, 260] on div at bounding box center [353, 250] width 18 height 21
click at [337, 272] on span "MP4" at bounding box center [340, 271] width 33 height 11
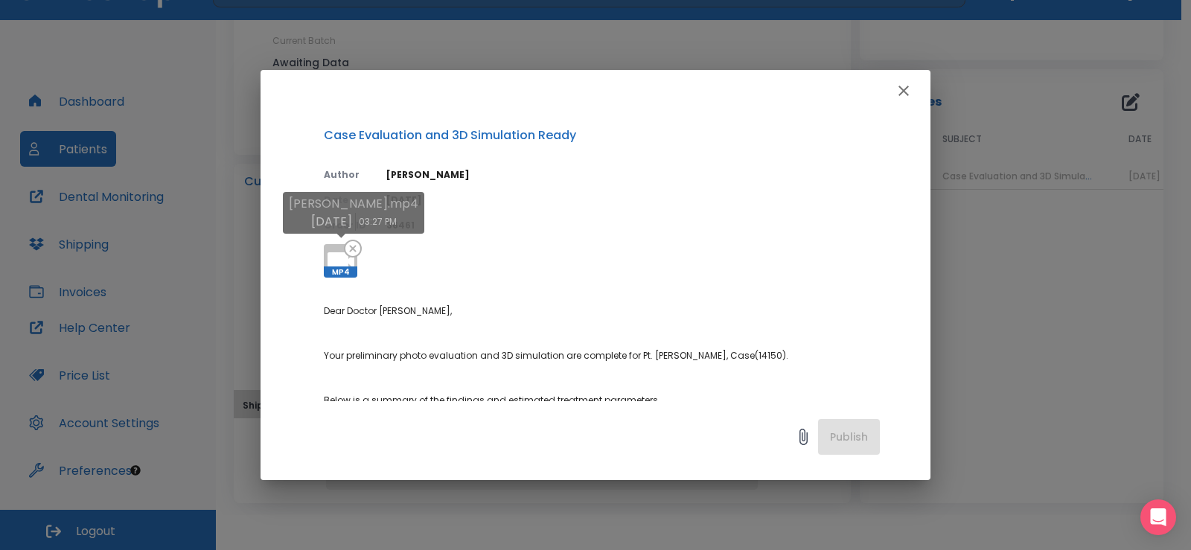
click at [331, 271] on span "MP4" at bounding box center [340, 271] width 33 height 11
click at [333, 274] on span "MP4" at bounding box center [340, 271] width 33 height 11
click at [900, 92] on icon "button" at bounding box center [903, 91] width 18 height 18
